Goal: Transaction & Acquisition: Subscribe to service/newsletter

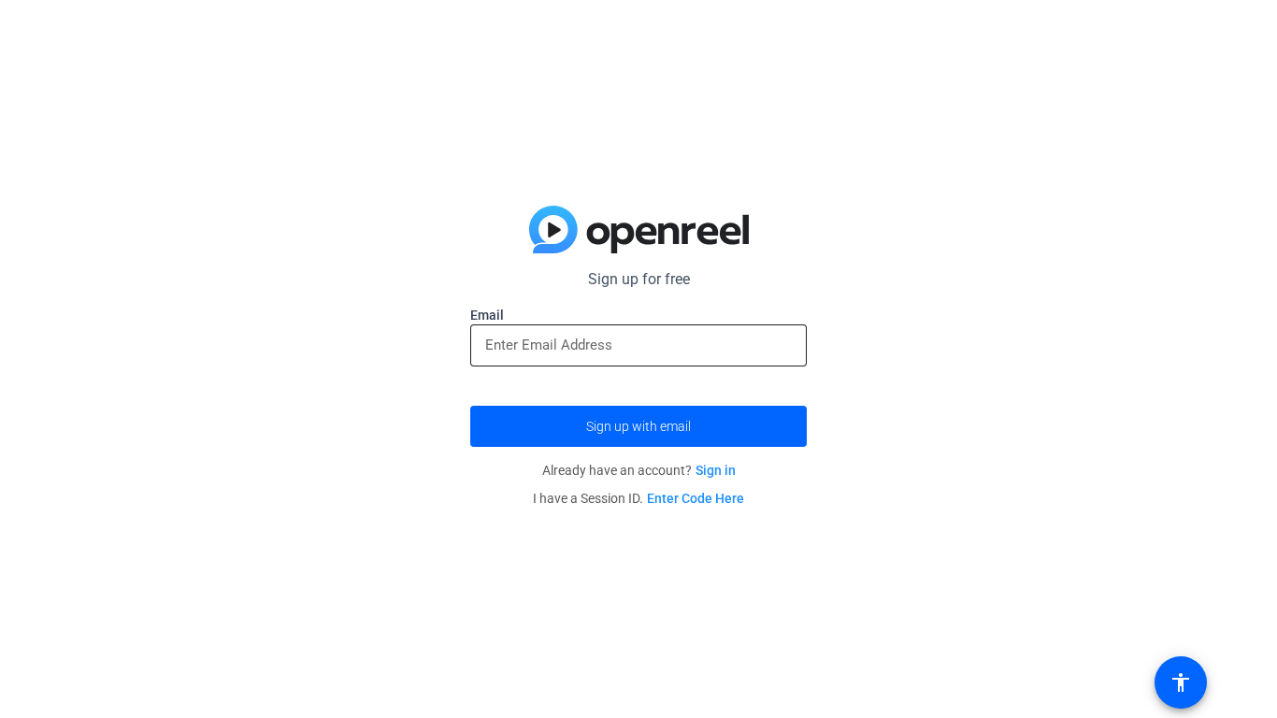
click at [711, 338] on input "email" at bounding box center [638, 345] width 307 height 22
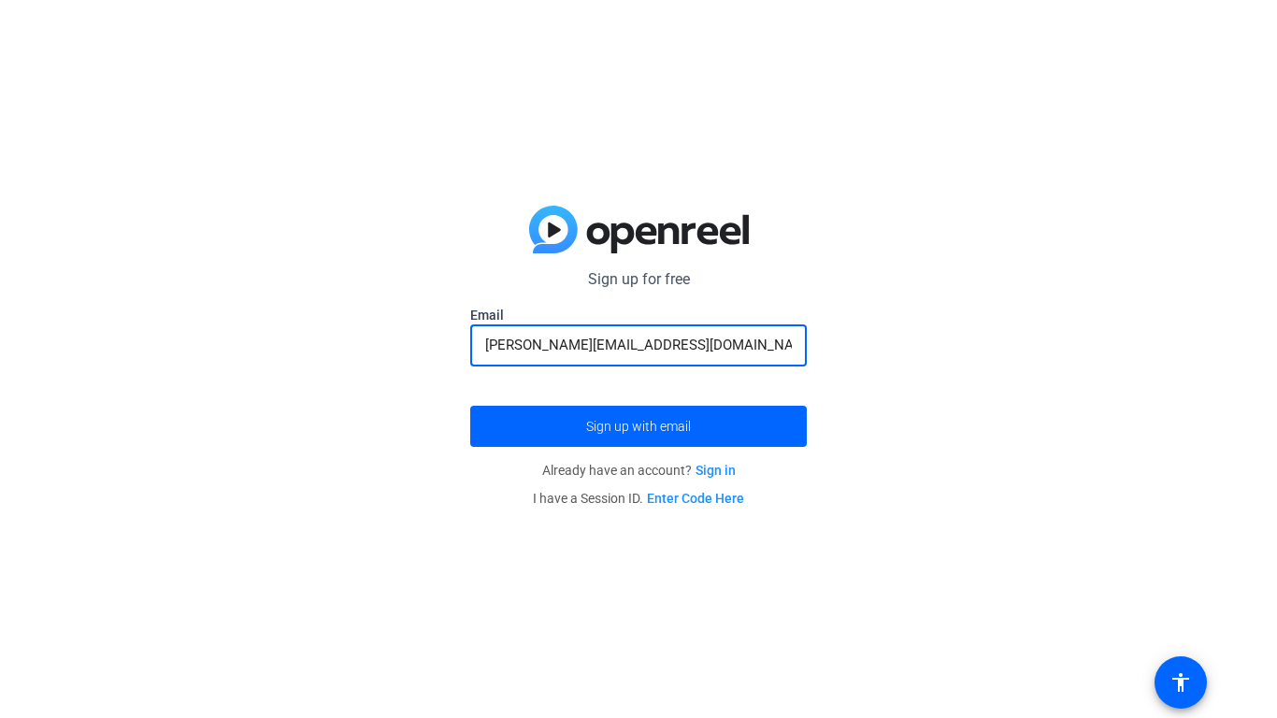
type input "[PERSON_NAME][EMAIL_ADDRESS][DOMAIN_NAME]"
click at [470, 406] on button "Sign up with email" at bounding box center [638, 426] width 337 height 41
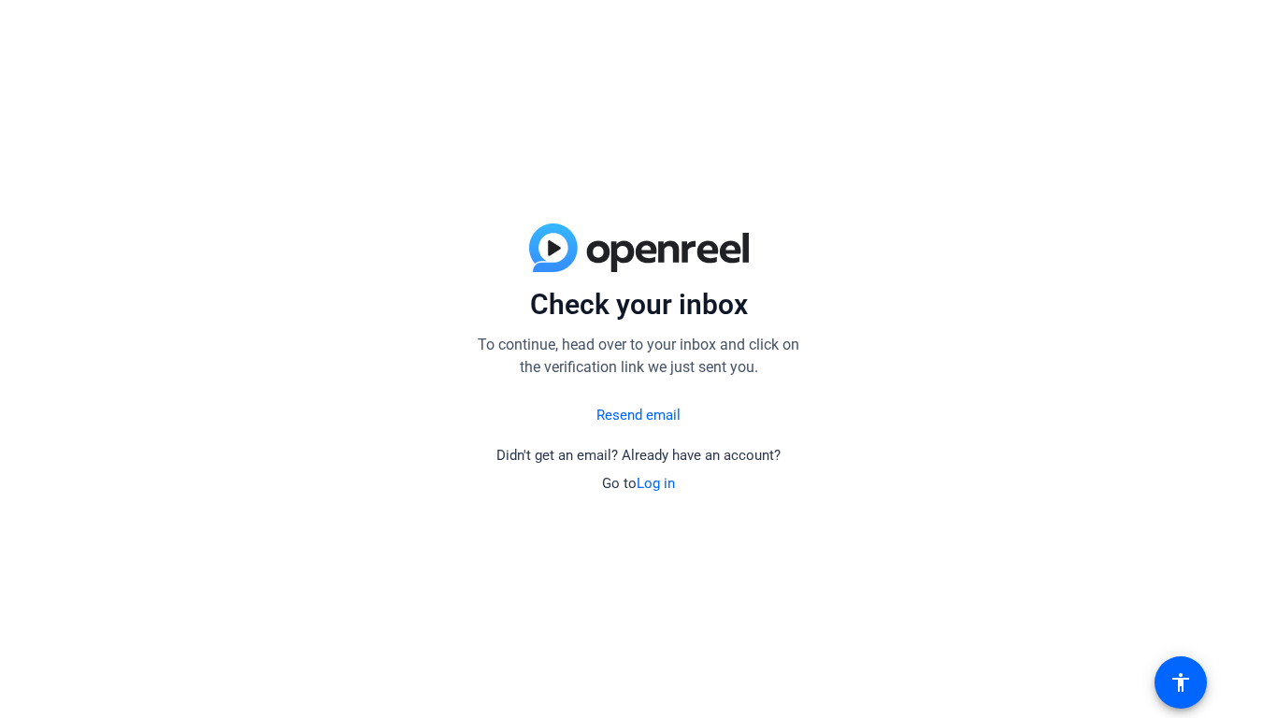
click at [646, 416] on link "Resend email" at bounding box center [638, 416] width 84 height 22
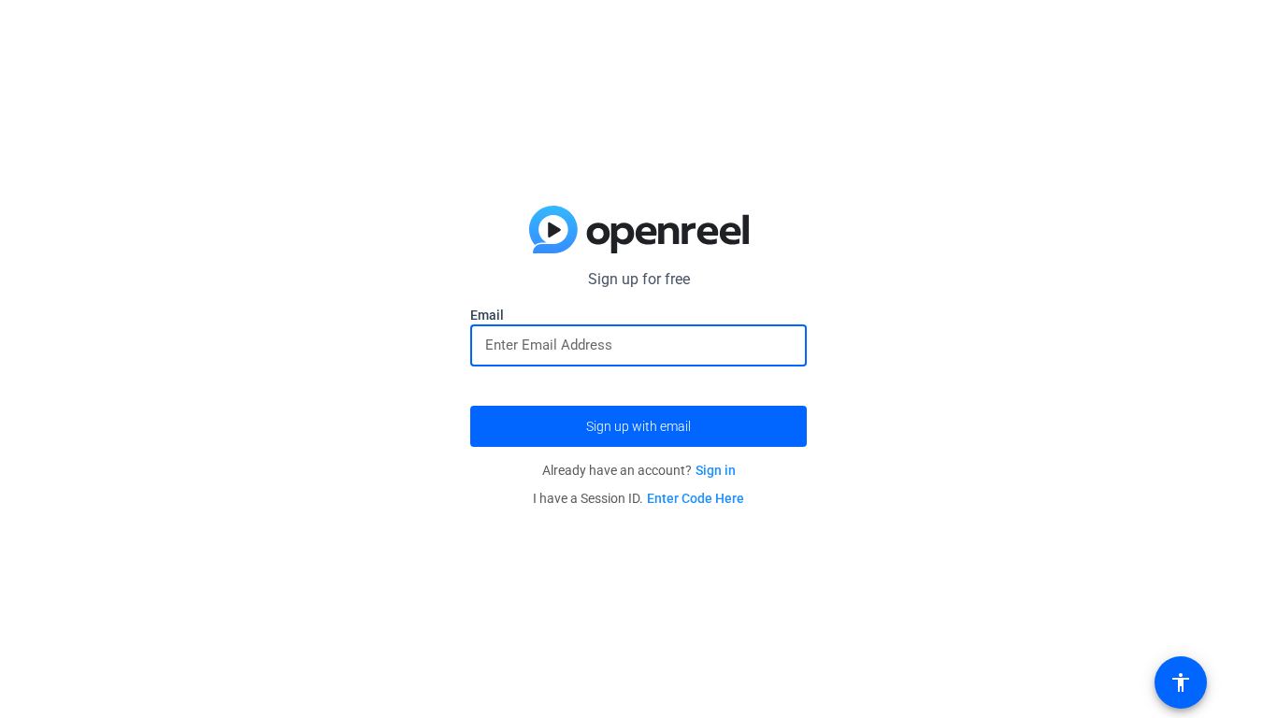
click at [639, 350] on input "email" at bounding box center [638, 345] width 307 height 22
type input "[PERSON_NAME][EMAIL_ADDRESS][DOMAIN_NAME]"
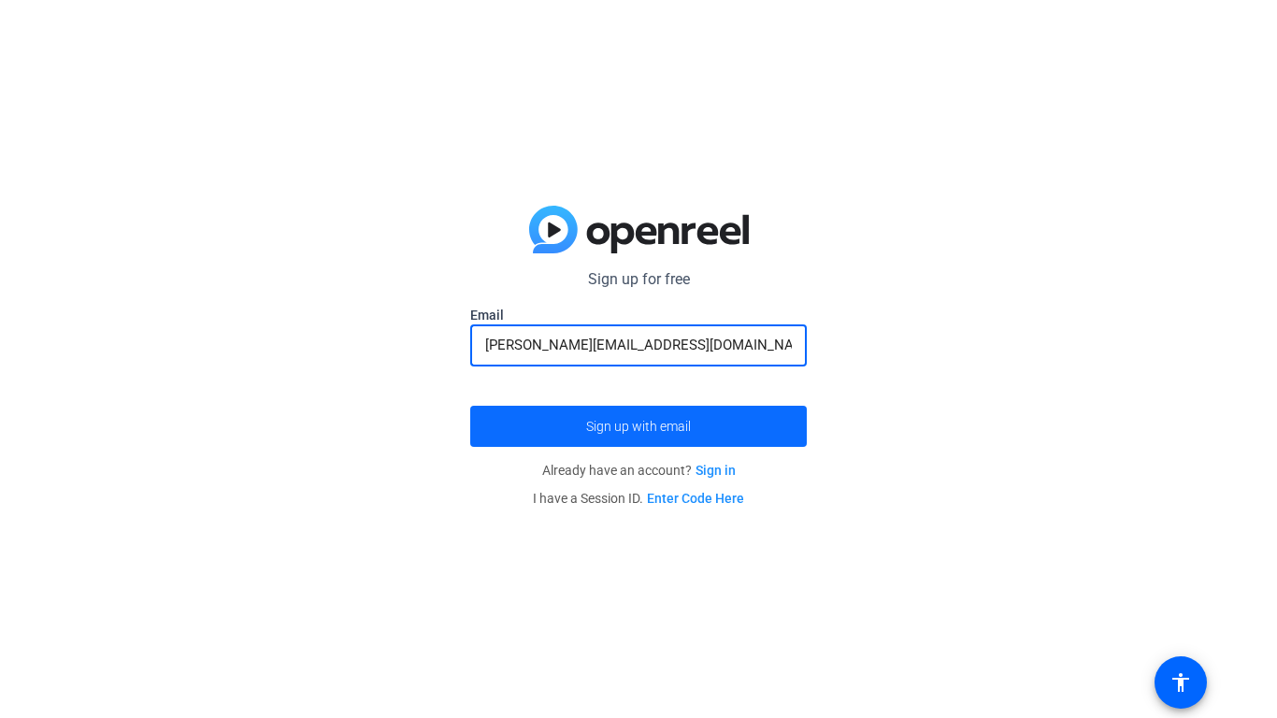
click at [639, 426] on span "Sign up with email" at bounding box center [638, 426] width 105 height 0
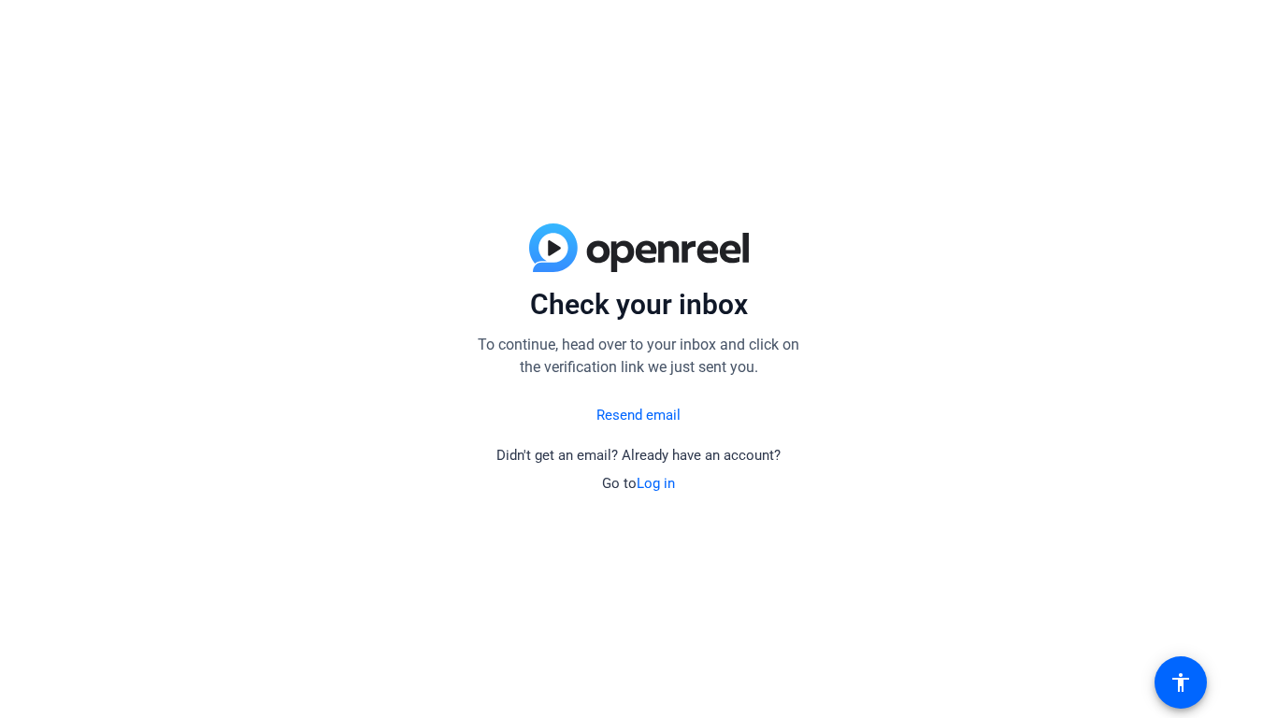
click at [653, 480] on link "Log in" at bounding box center [656, 483] width 38 height 17
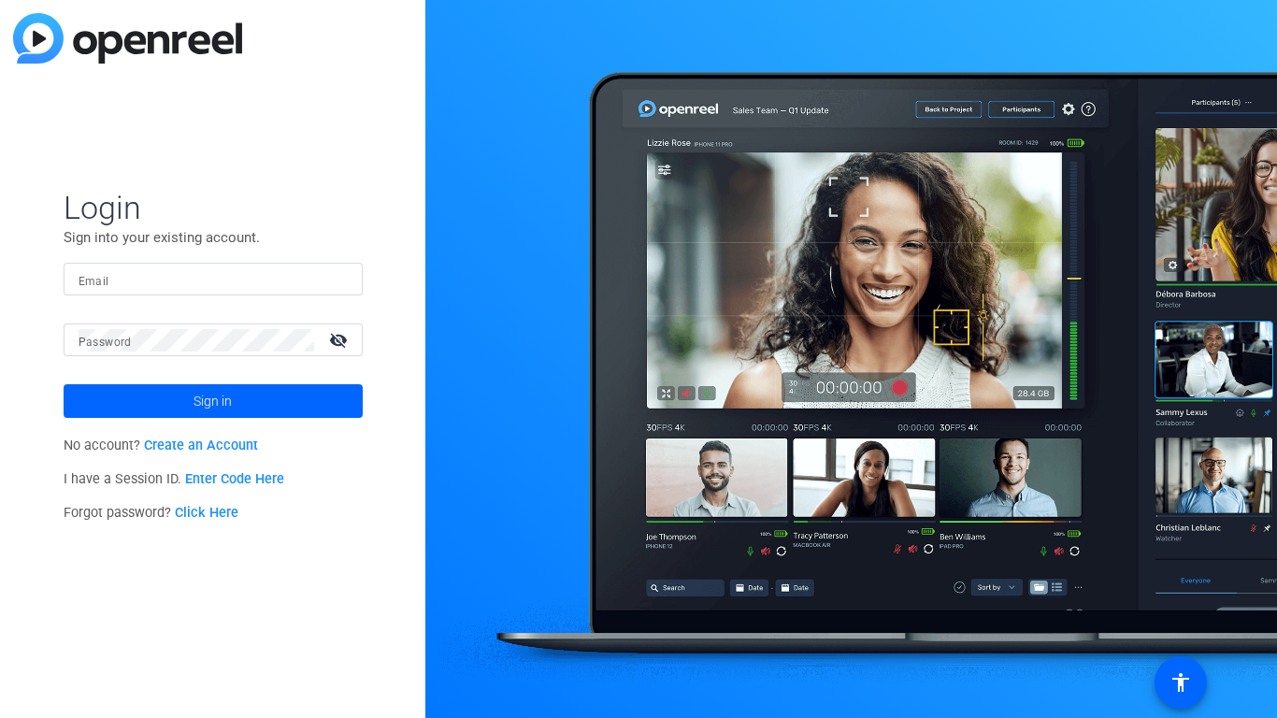
click at [267, 292] on div at bounding box center [213, 279] width 269 height 33
click at [263, 264] on div at bounding box center [213, 279] width 269 height 33
type input "[PERSON_NAME][EMAIL_ADDRESS][DOMAIN_NAME]"
click at [222, 448] on link "Create an Account" at bounding box center [201, 445] width 114 height 16
